Goal: Task Accomplishment & Management: Use online tool/utility

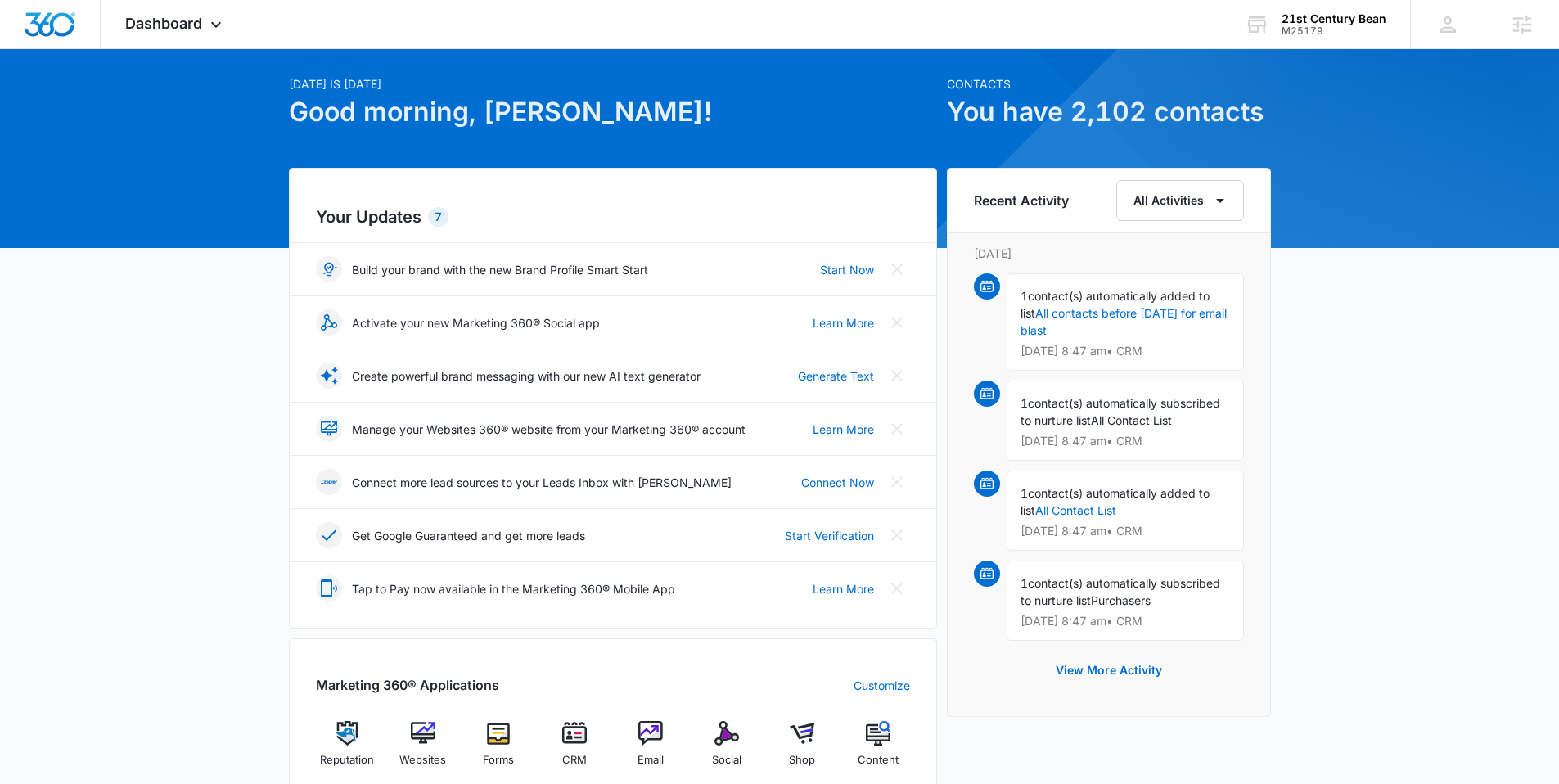
scroll to position [160, 0]
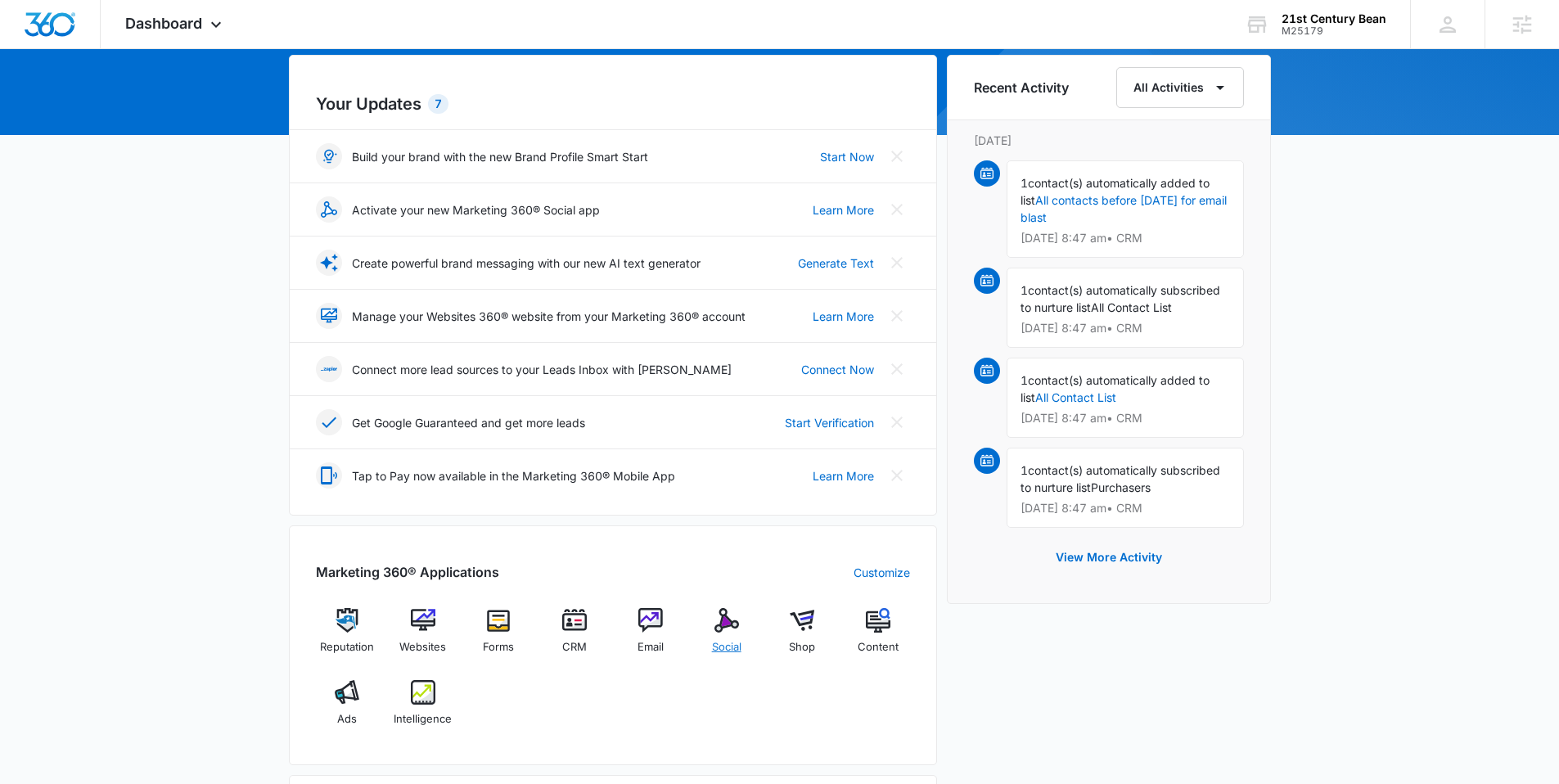
click at [727, 625] on img at bounding box center [726, 620] width 25 height 25
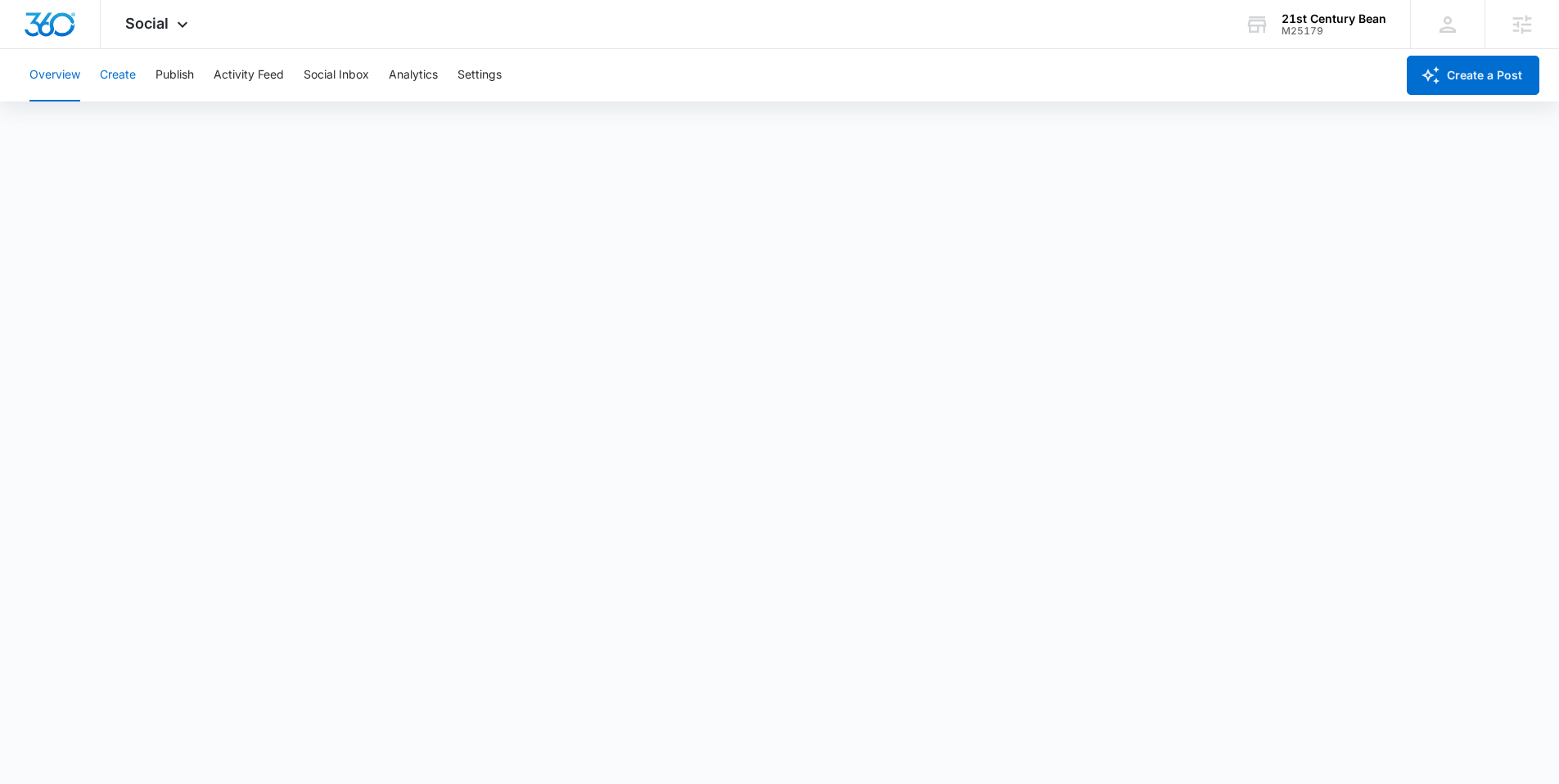
click at [130, 69] on button "Create" at bounding box center [118, 75] width 36 height 52
click at [166, 131] on button "Approvals" at bounding box center [160, 125] width 55 height 46
click at [175, 84] on button "Publish" at bounding box center [174, 75] width 38 height 52
click at [133, 84] on button "Create" at bounding box center [118, 75] width 36 height 52
